Goal: Complete application form

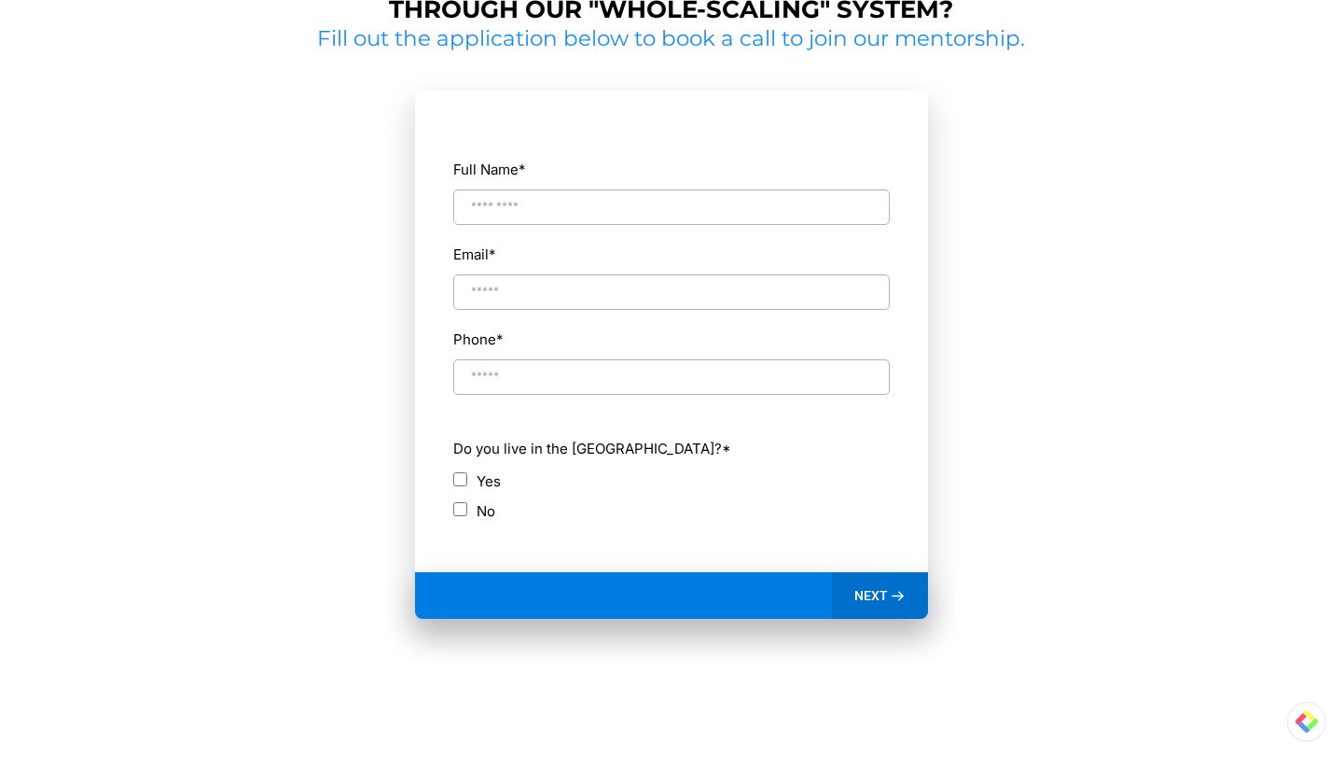
scroll to position [842, 0]
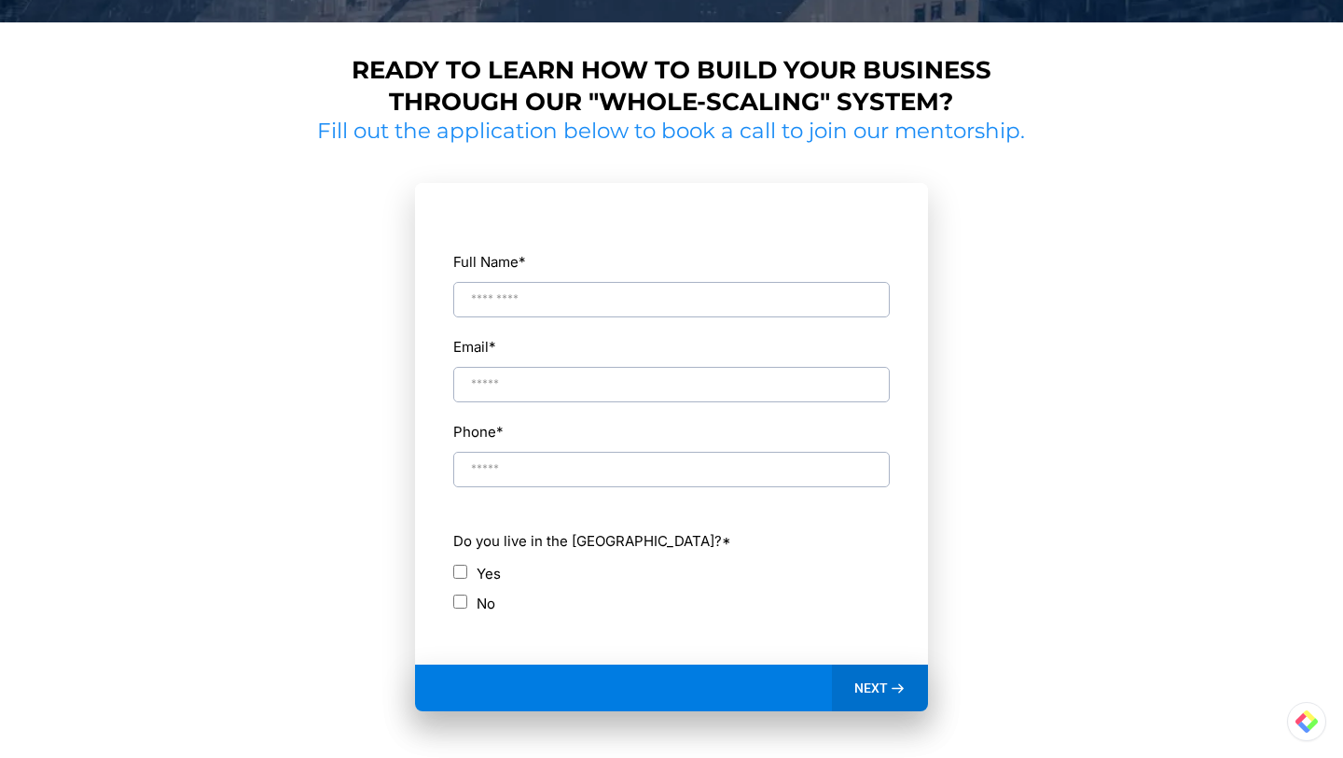
click at [561, 306] on input "Full Name *" at bounding box center [671, 299] width 437 height 35
type input "**********"
click at [456, 561] on div "Yes" at bounding box center [671, 573] width 437 height 25
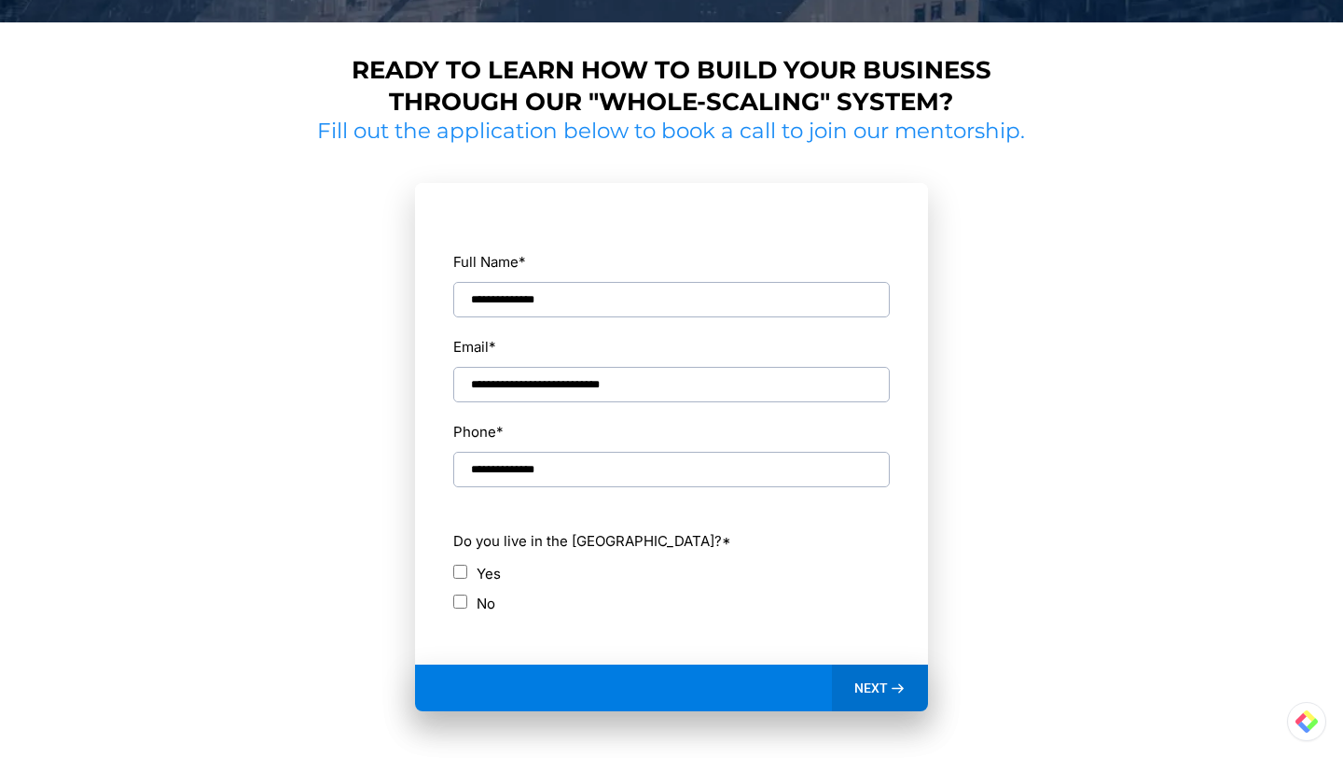
click at [879, 678] on div "NEXT" at bounding box center [880, 687] width 96 height 47
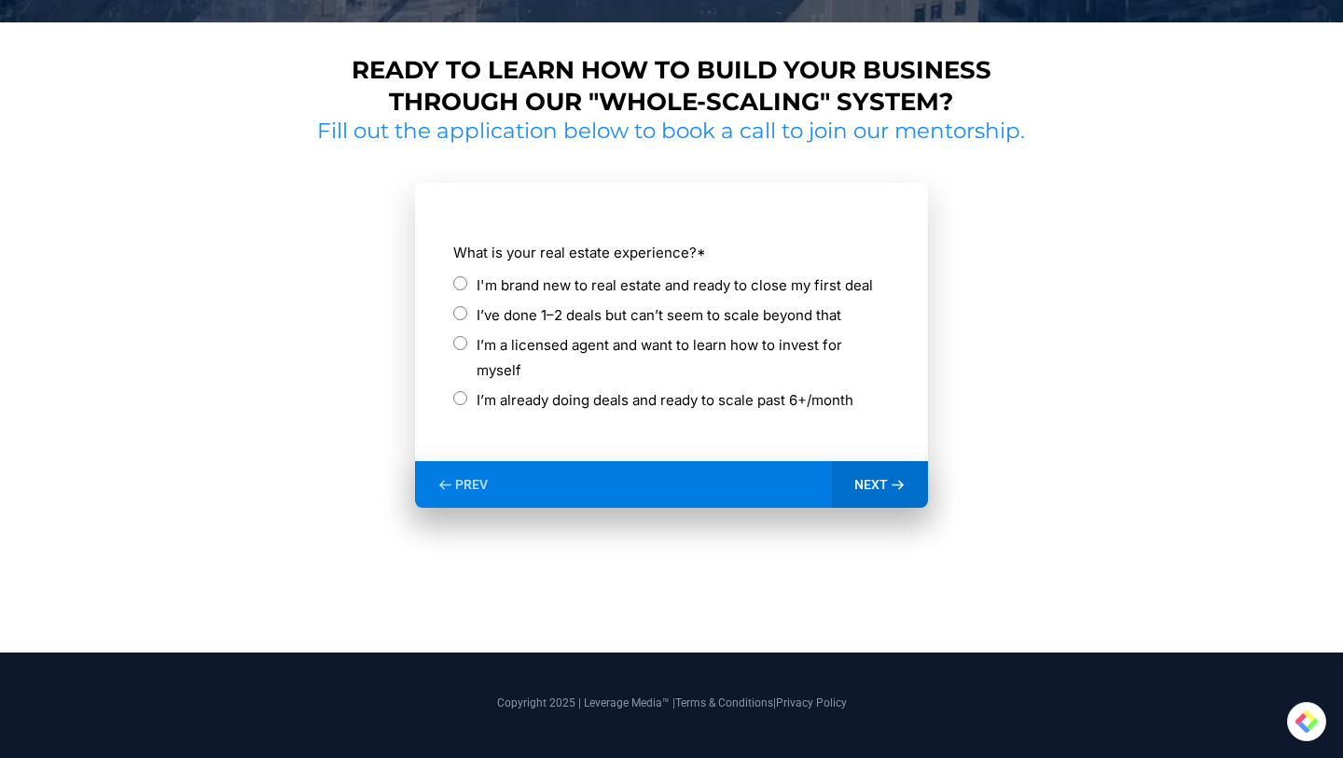
scroll to position [831, 0]
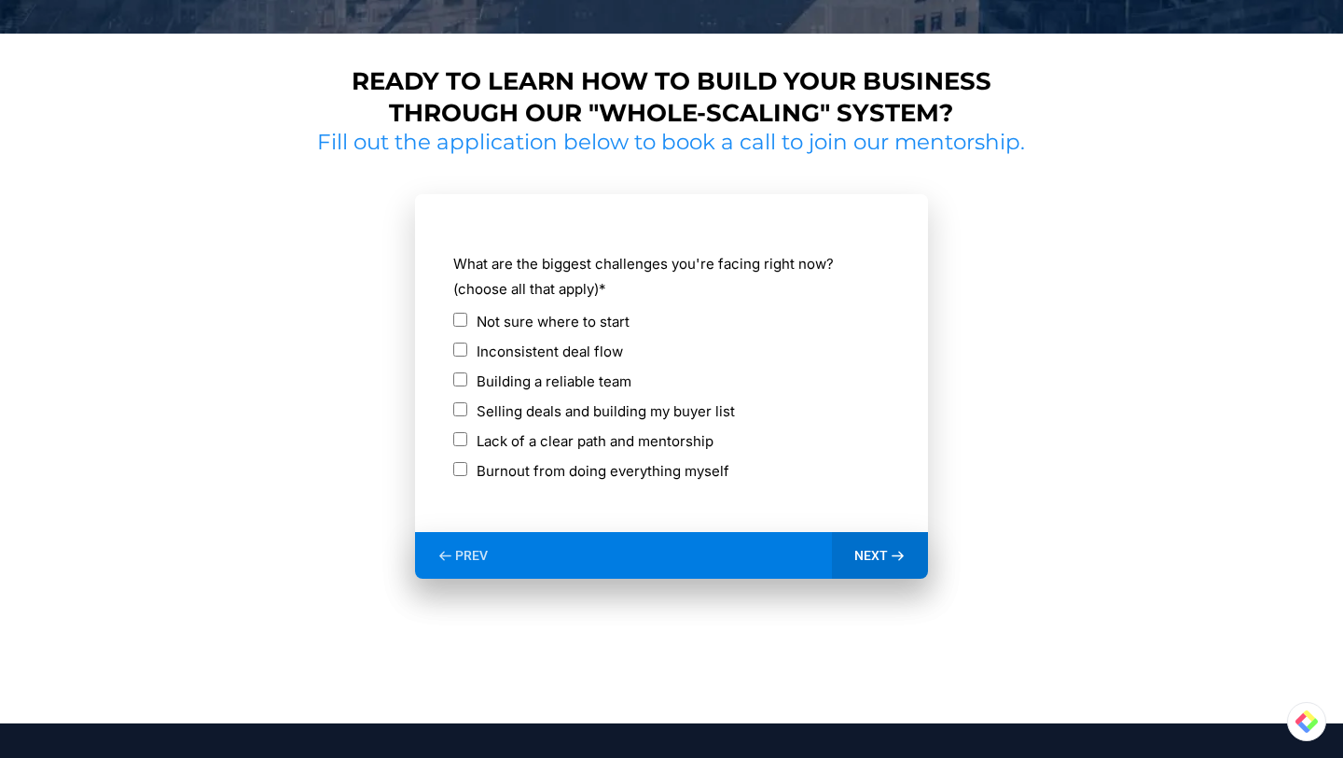
click at [562, 442] on label "Lack of a clear path and mentorship" at bounding box center [595, 440] width 237 height 25
click at [867, 554] on span "NEXT" at bounding box center [872, 555] width 34 height 17
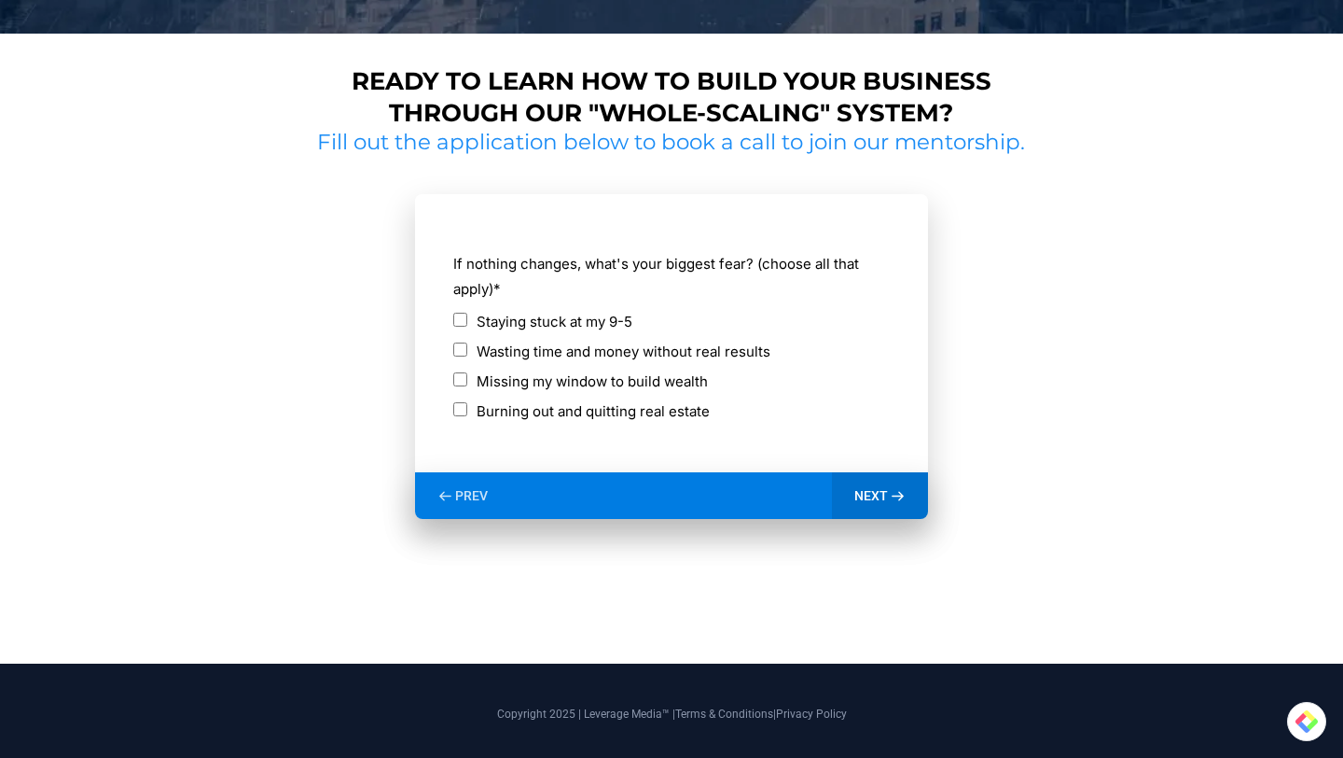
click at [647, 354] on label "Wasting time and money without real results" at bounding box center [624, 351] width 294 height 25
click at [881, 497] on span "NEXT" at bounding box center [872, 495] width 34 height 17
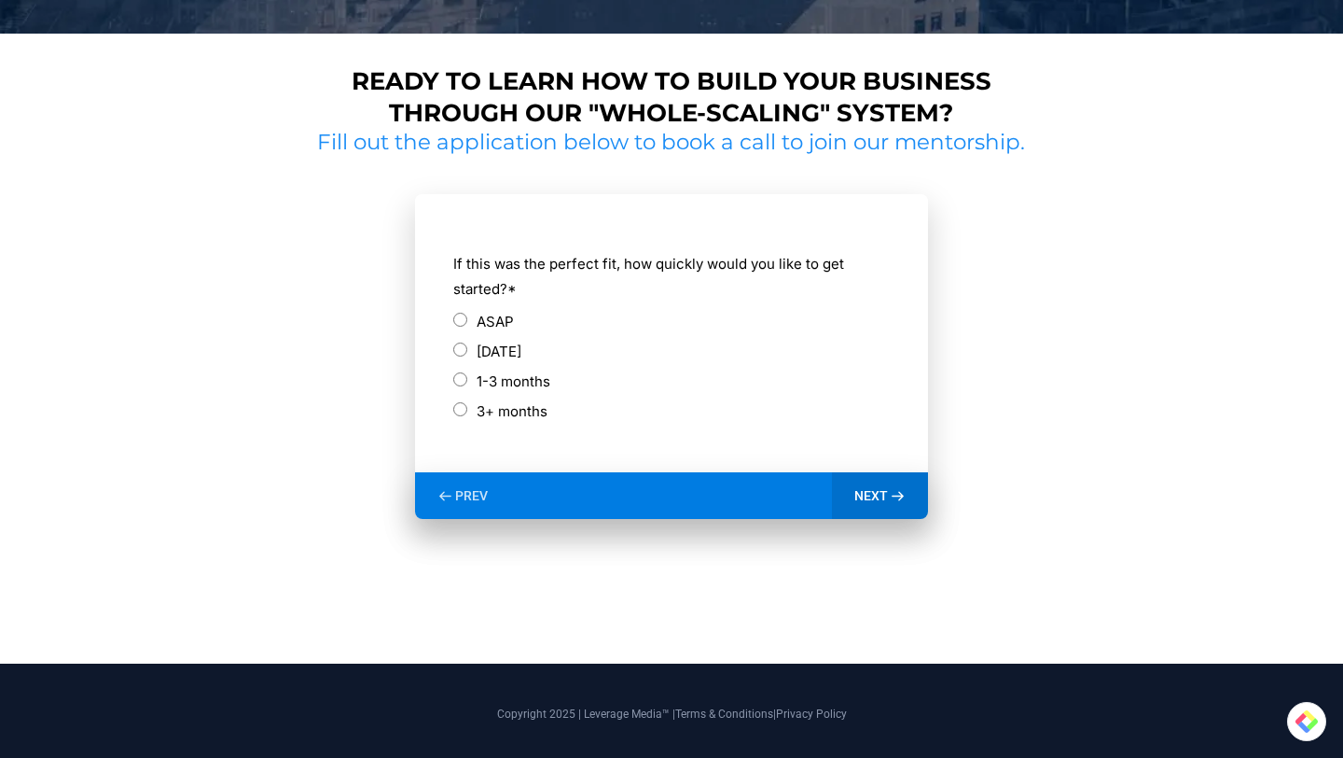
click at [485, 318] on label "ASAP" at bounding box center [495, 321] width 37 height 25
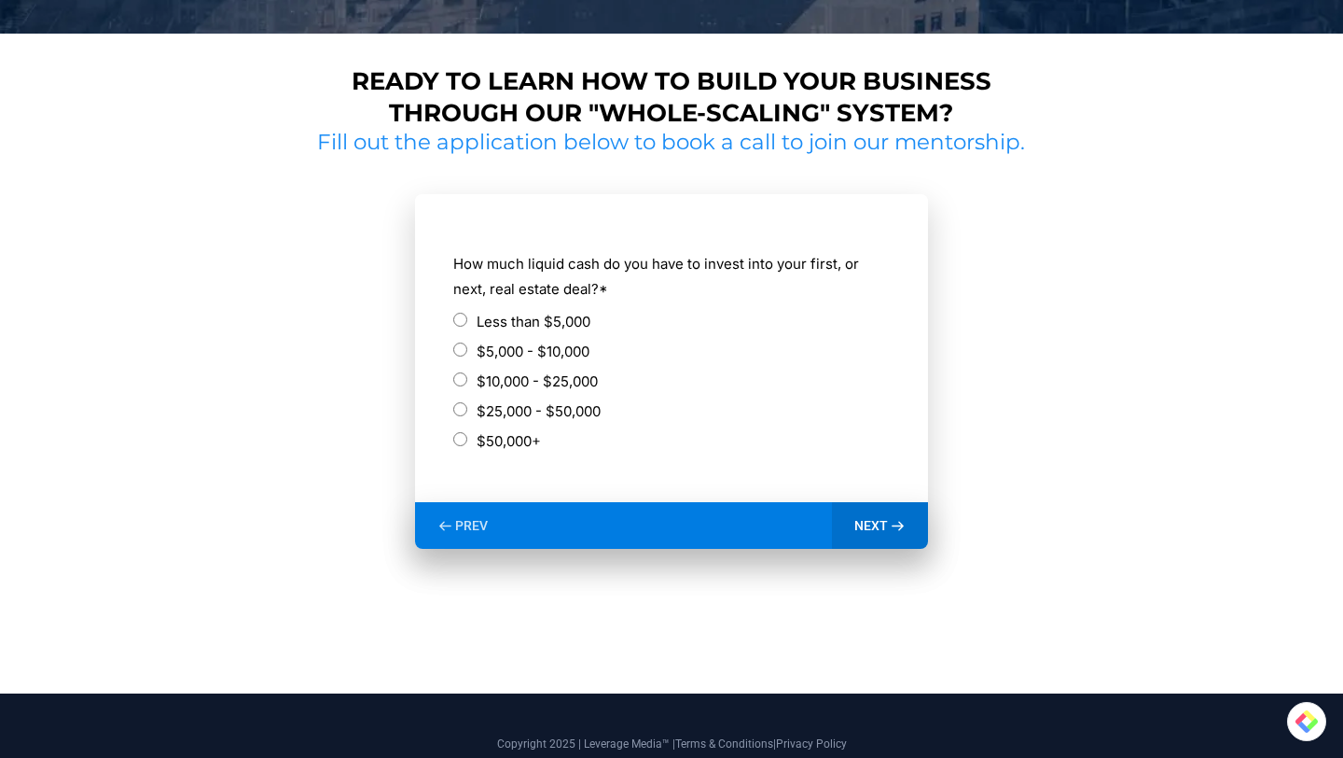
click at [516, 353] on label "$5,000 - $10,000" at bounding box center [533, 351] width 113 height 25
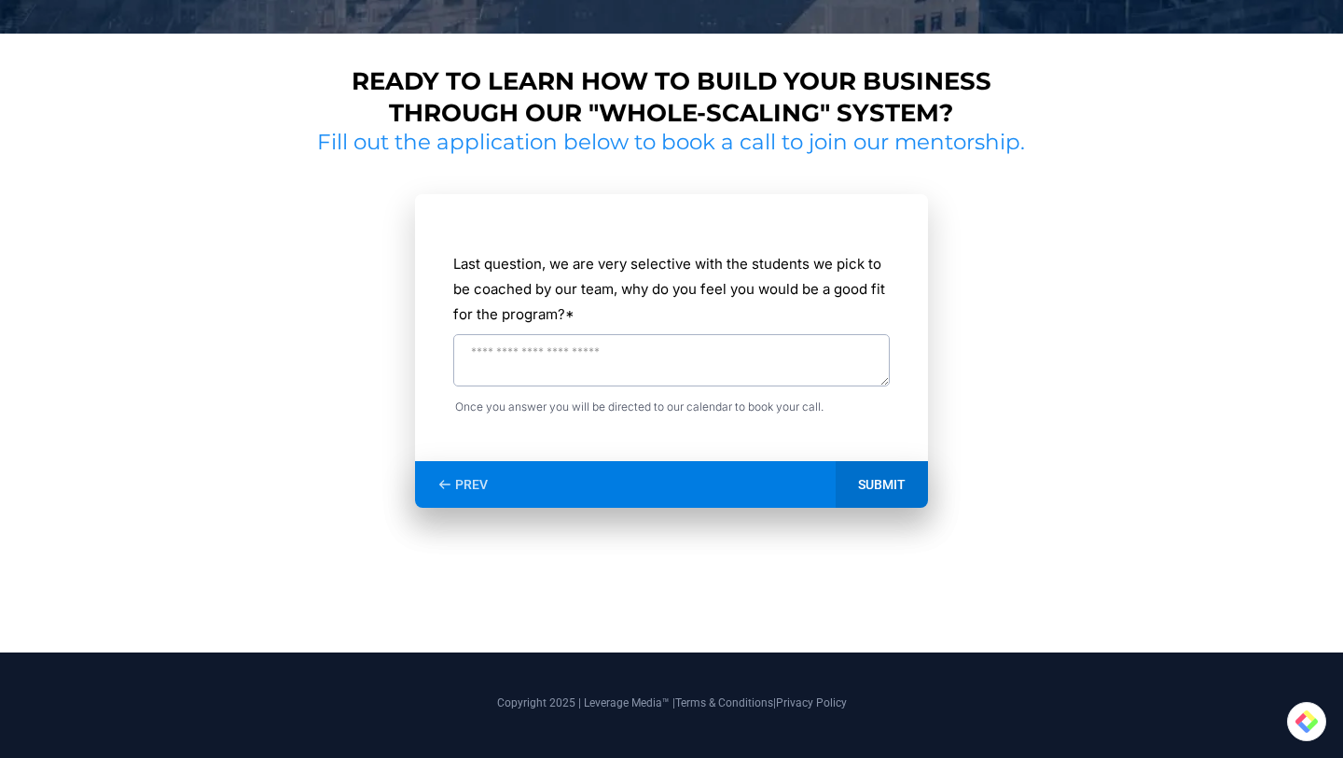
click at [671, 356] on textarea "Last question, we are very selective with the students we pick to be coached by…" at bounding box center [671, 360] width 437 height 52
click at [590, 344] on textarea "Last question, we are very selective with the students we pick to be coached by…" at bounding box center [671, 360] width 437 height 52
type textarea "**********"
click at [895, 483] on div "SUBMIT" at bounding box center [882, 484] width 92 height 47
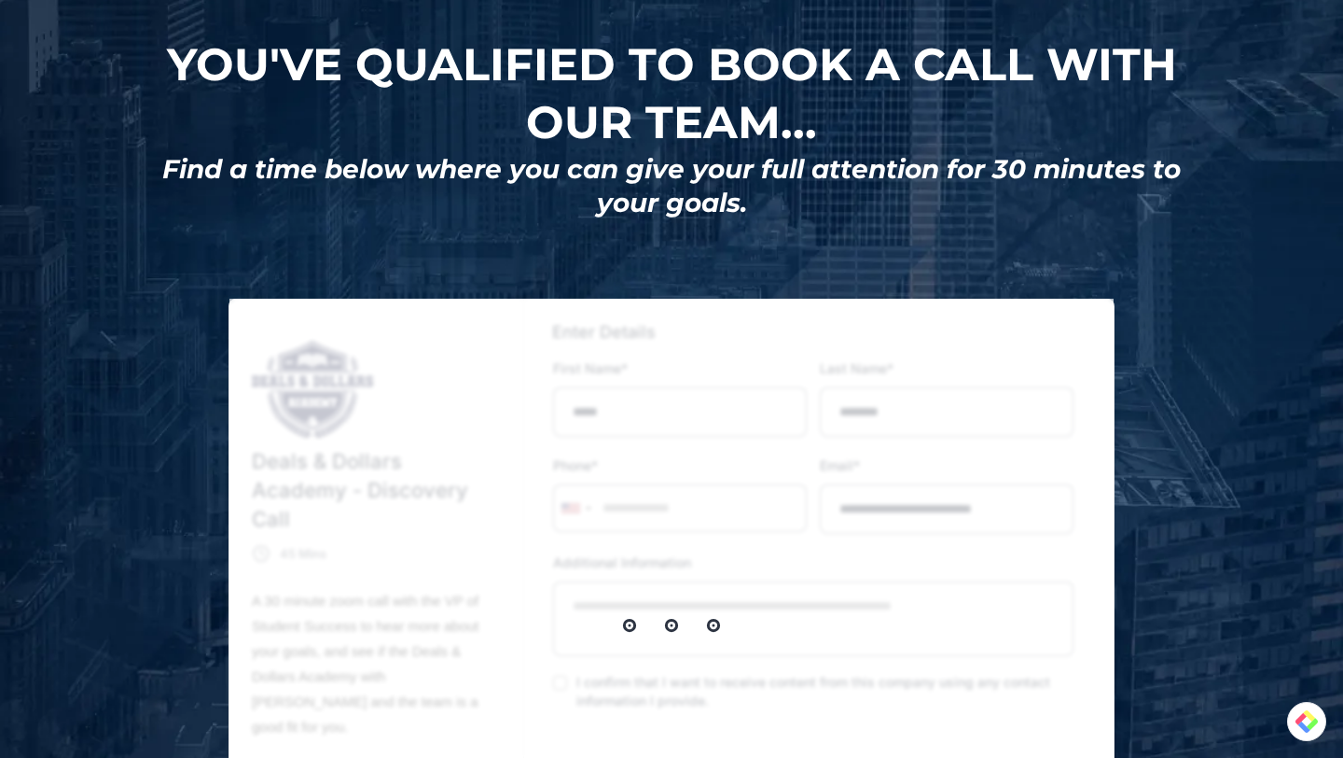
scroll to position [284, 0]
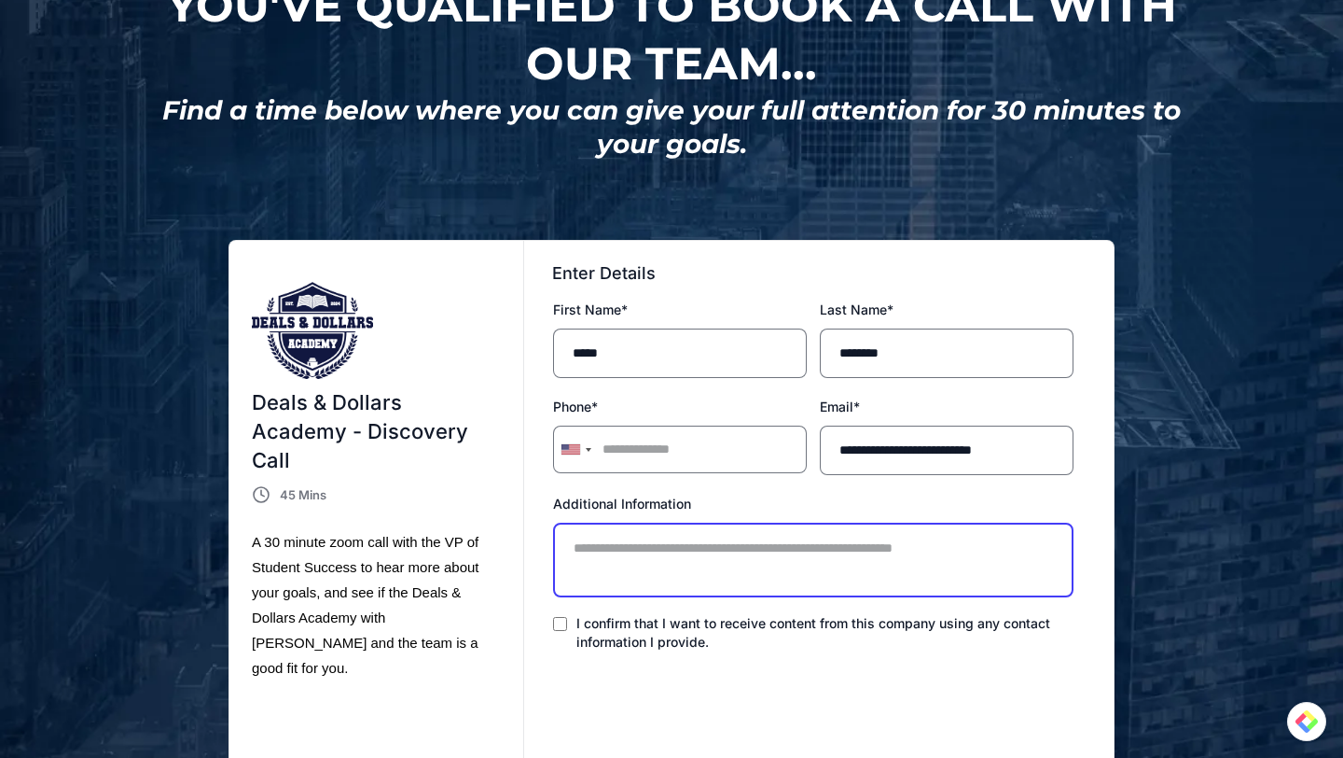
click at [690, 546] on textarea "Additional Information" at bounding box center [813, 559] width 521 height 75
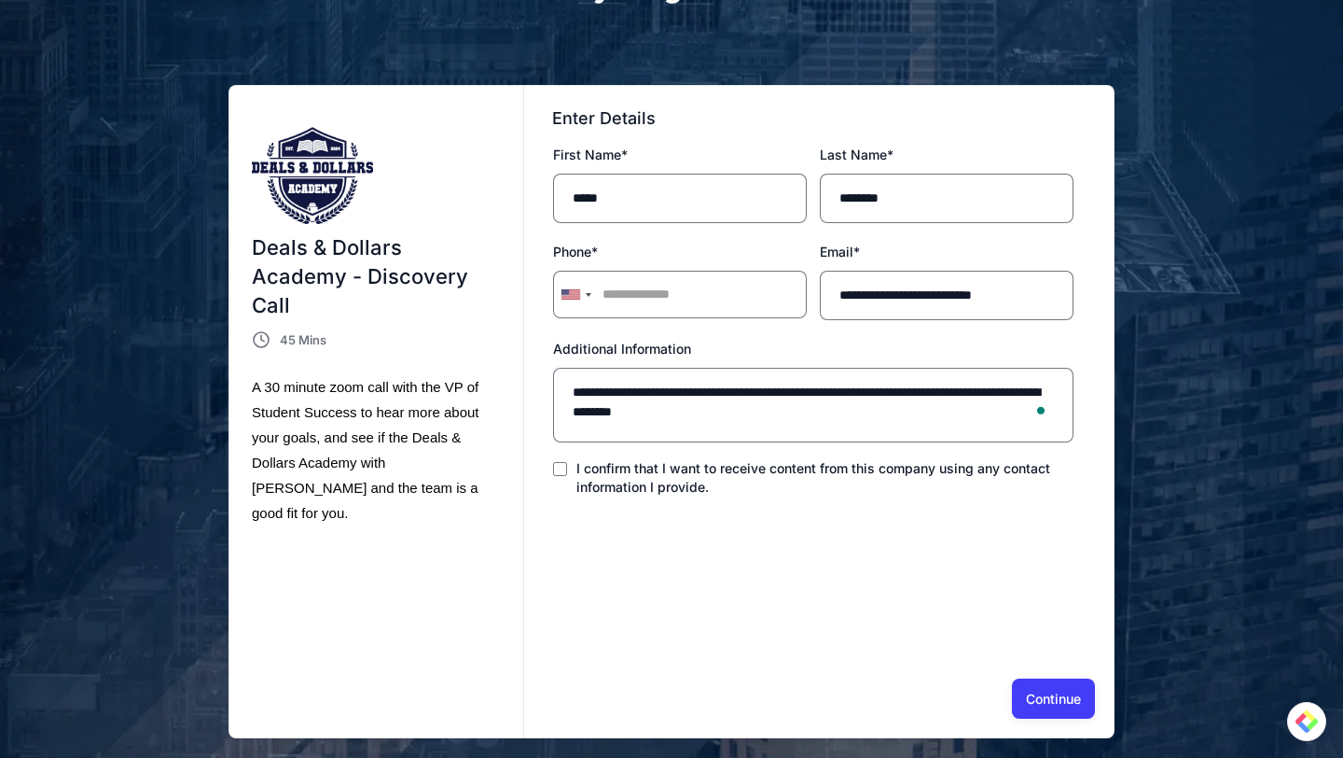
scroll to position [533, 0]
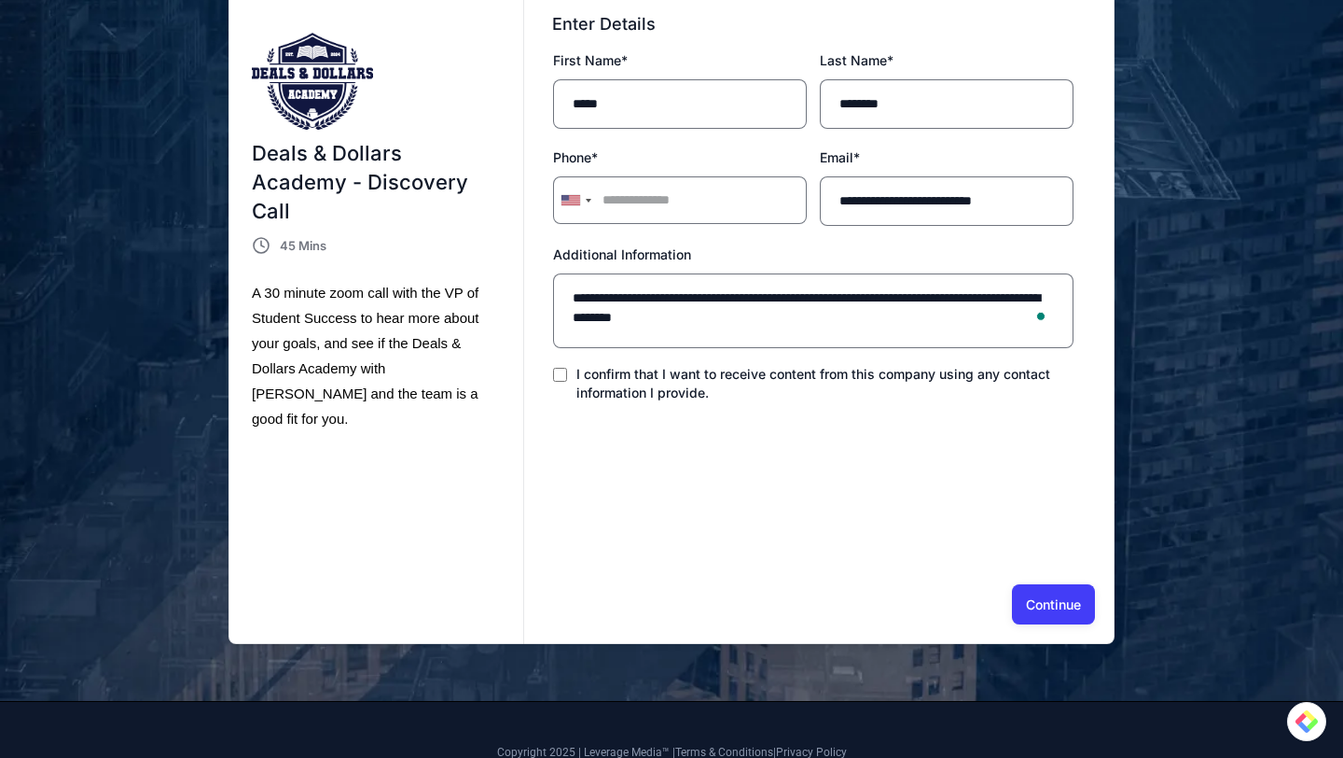
click at [1028, 603] on button "Continue" at bounding box center [1053, 603] width 83 height 39
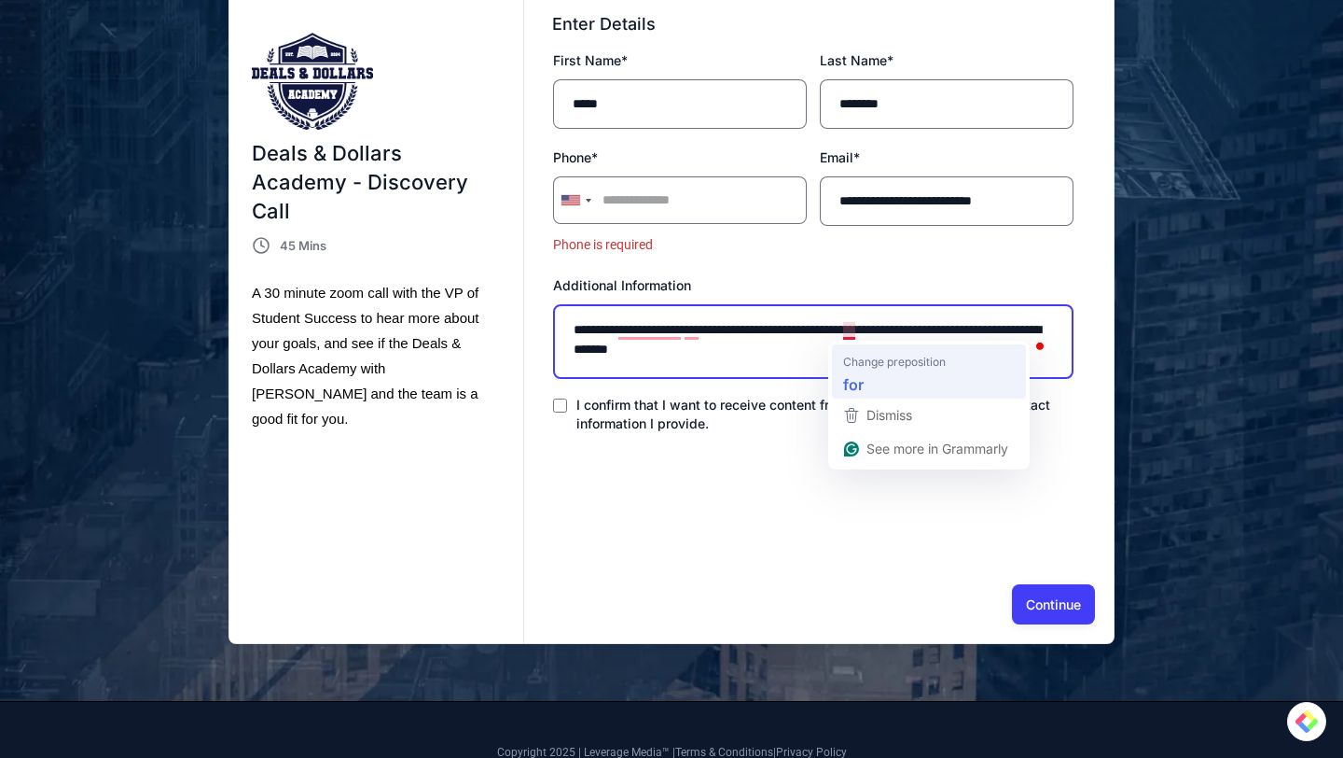
type textarea "**********"
